Goal: Complete application form

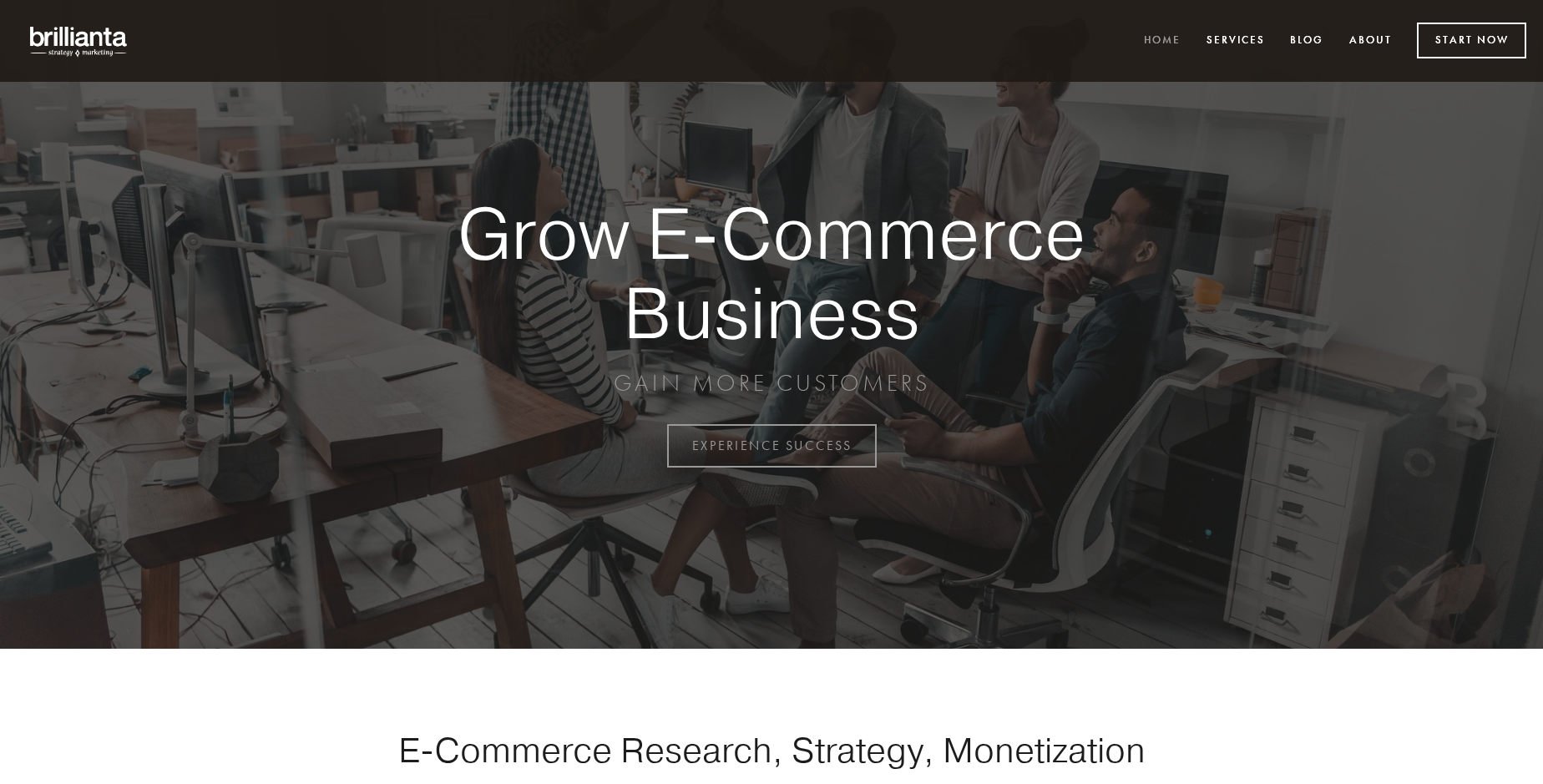
scroll to position [4377, 0]
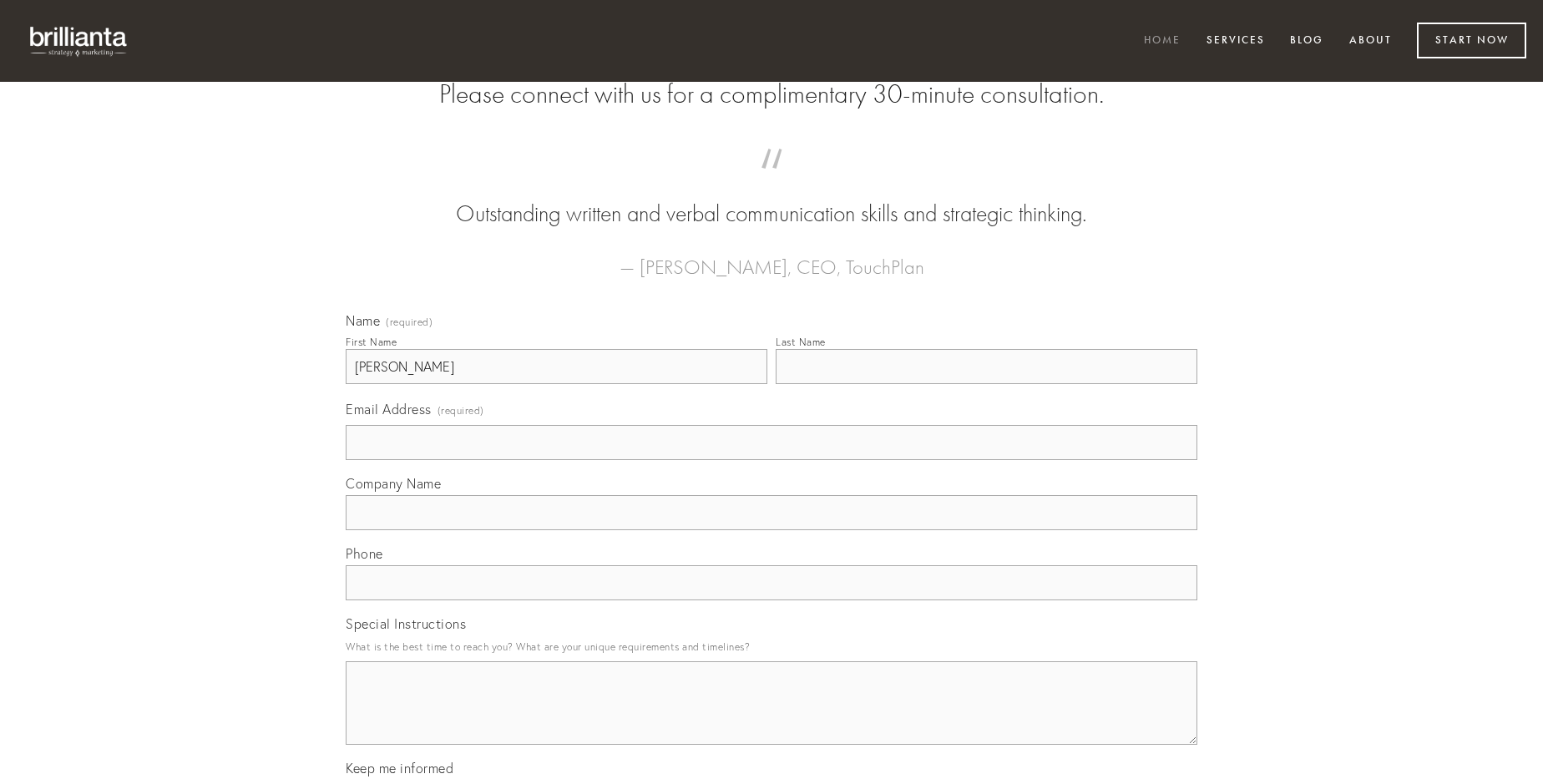
type input "[PERSON_NAME]"
click at [987, 384] on input "Last Name" at bounding box center [987, 366] width 422 height 35
type input "[PERSON_NAME]"
click at [772, 460] on input "Email Address (required)" at bounding box center [771, 442] width 851 height 35
type input "[EMAIL_ADDRESS][DOMAIN_NAME]"
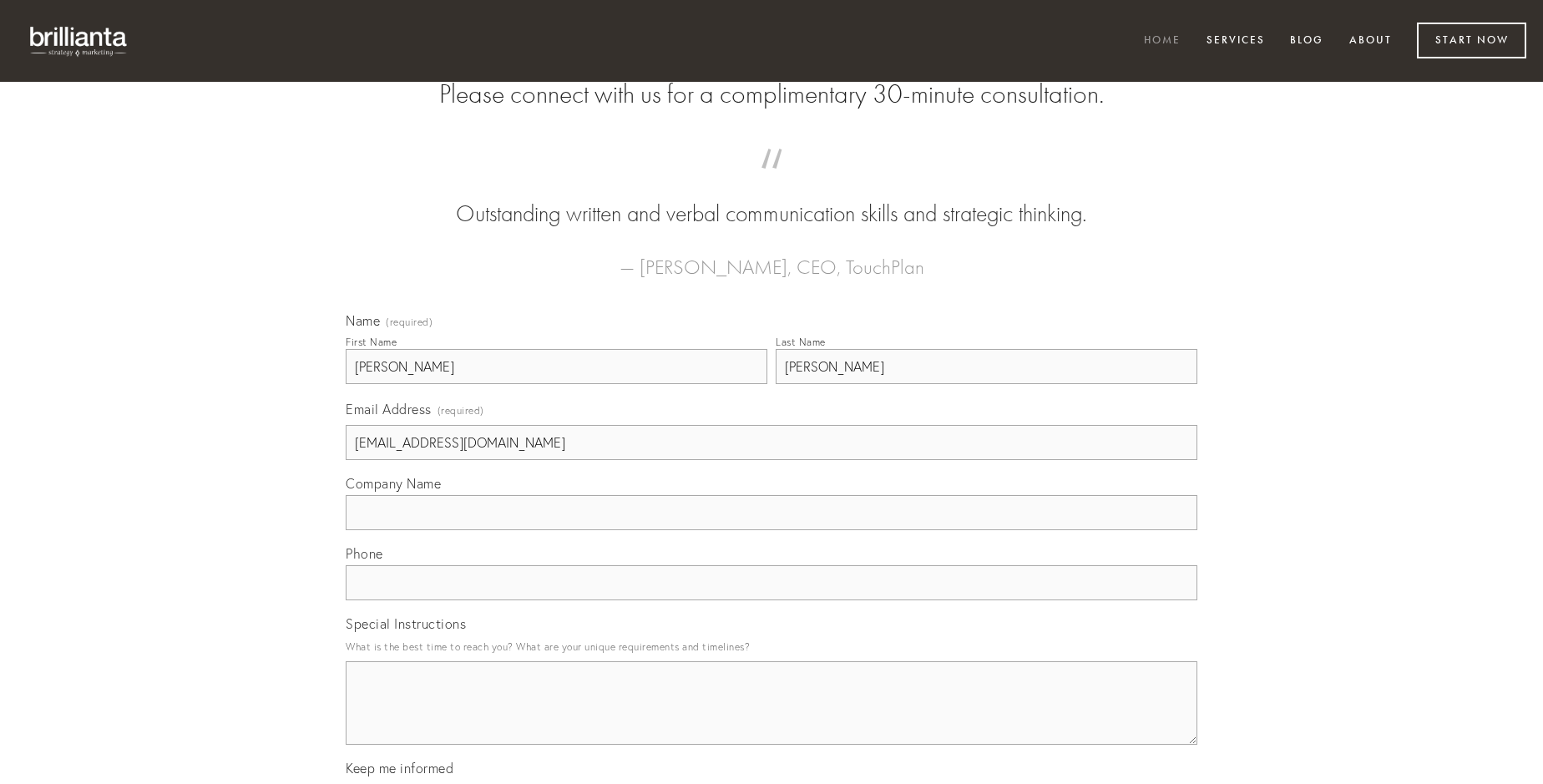
click at [772, 531] on input "Company Name" at bounding box center [771, 513] width 851 height 35
type input "uredo"
click at [772, 601] on input "text" at bounding box center [771, 583] width 851 height 35
click at [772, 718] on textarea "Special Instructions" at bounding box center [771, 703] width 851 height 83
type textarea "quaerat"
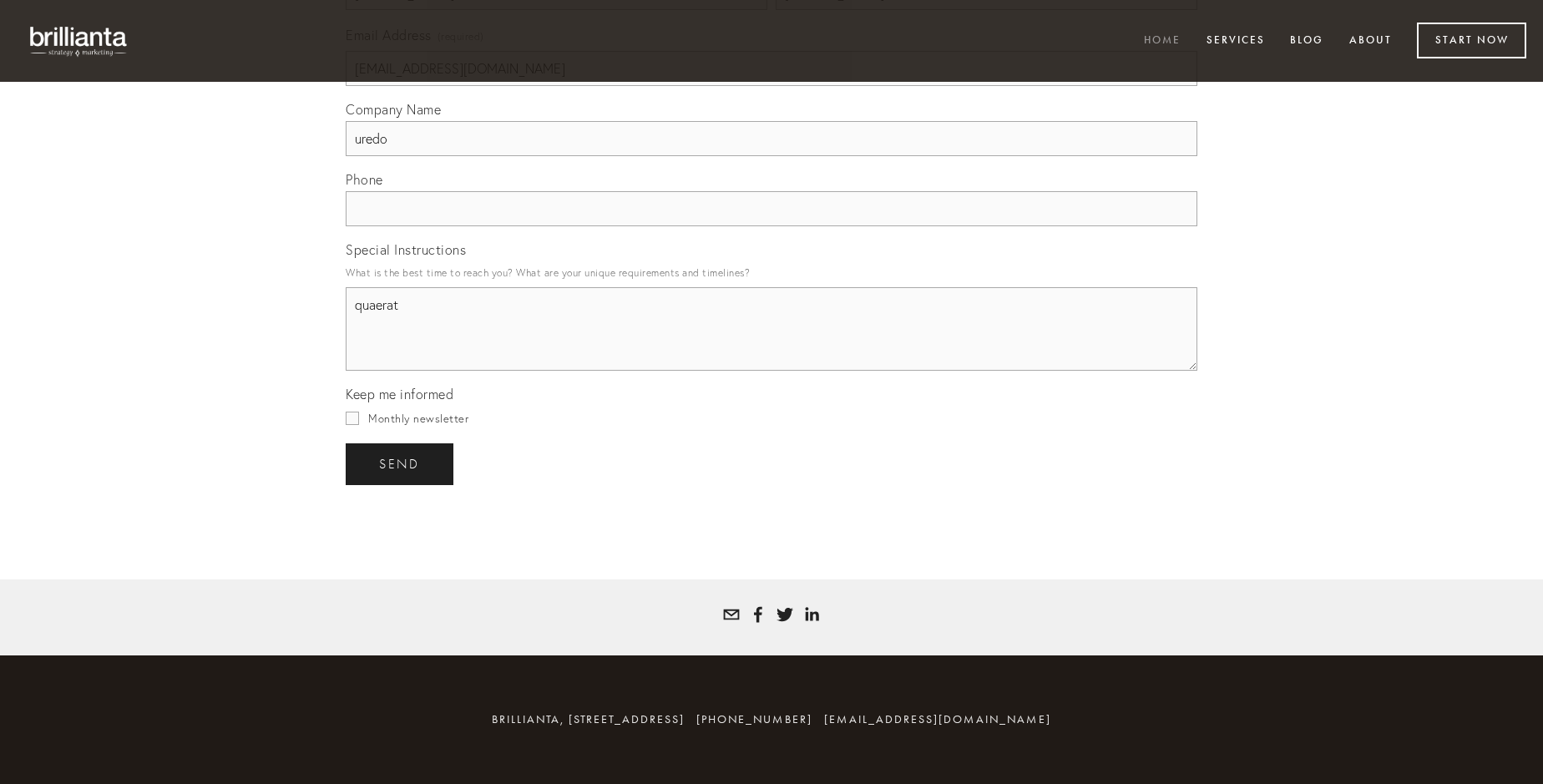
click at [401, 463] on span "send" at bounding box center [399, 464] width 41 height 15
